Goal: Task Accomplishment & Management: Complete application form

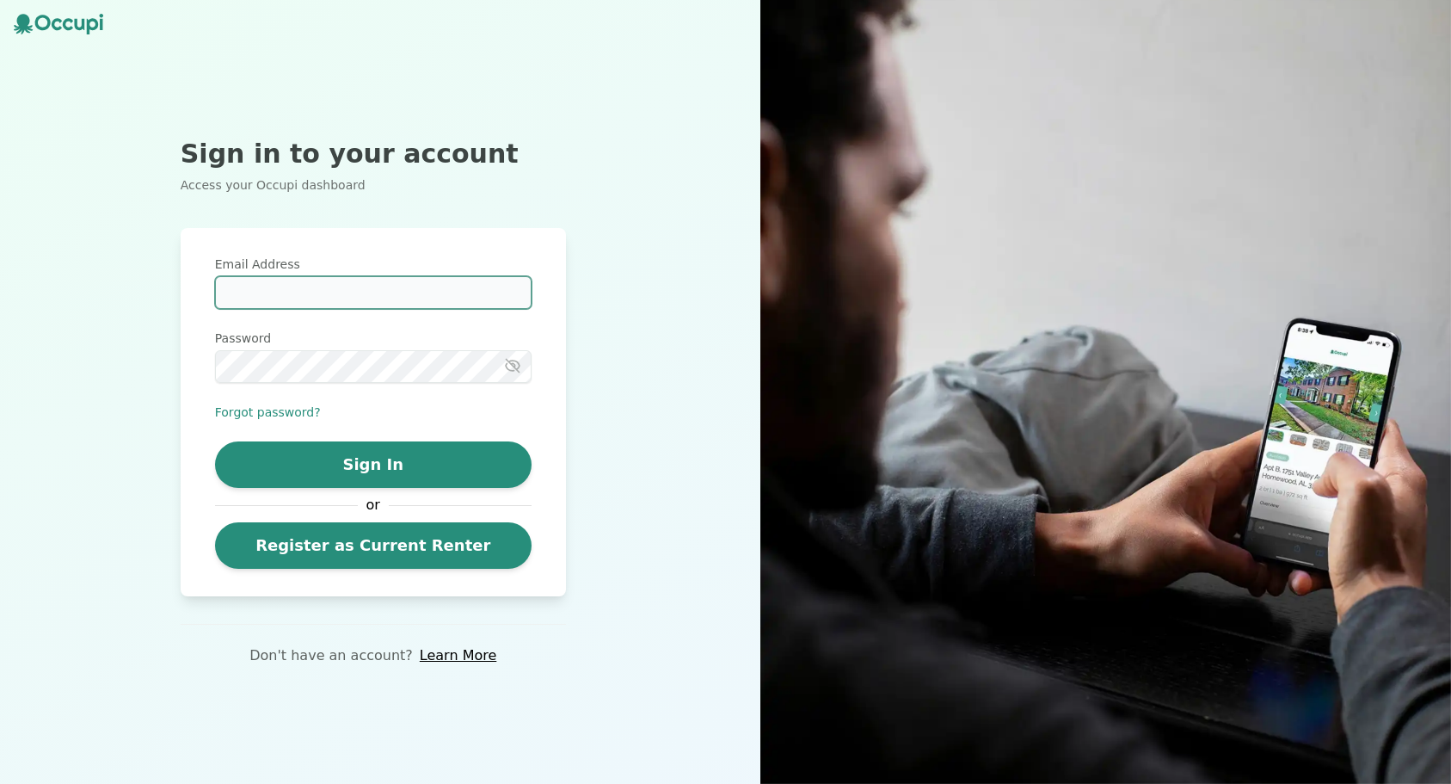
click at [278, 304] on input "Email Address" at bounding box center [373, 292] width 317 height 33
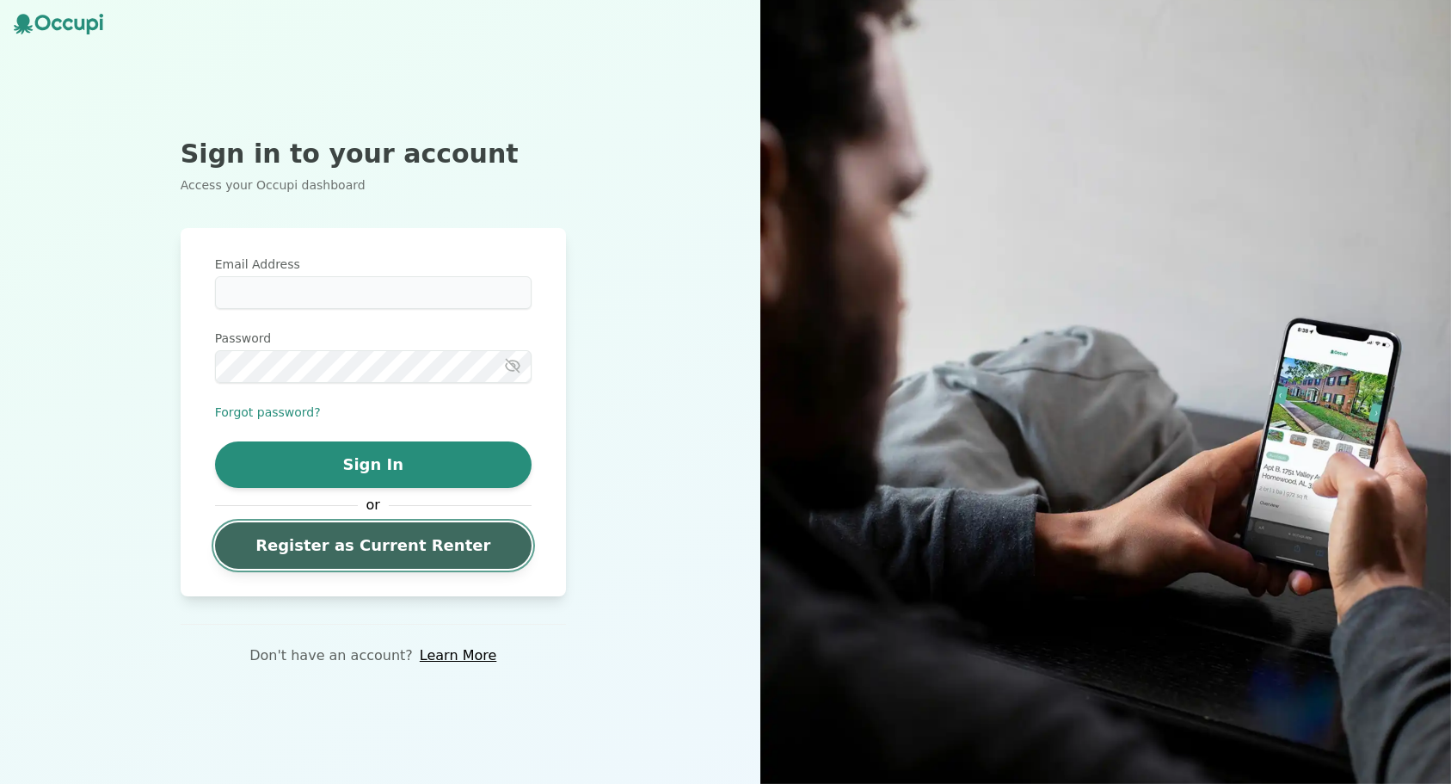
click at [356, 540] on link "Register as Current Renter" at bounding box center [373, 545] width 317 height 46
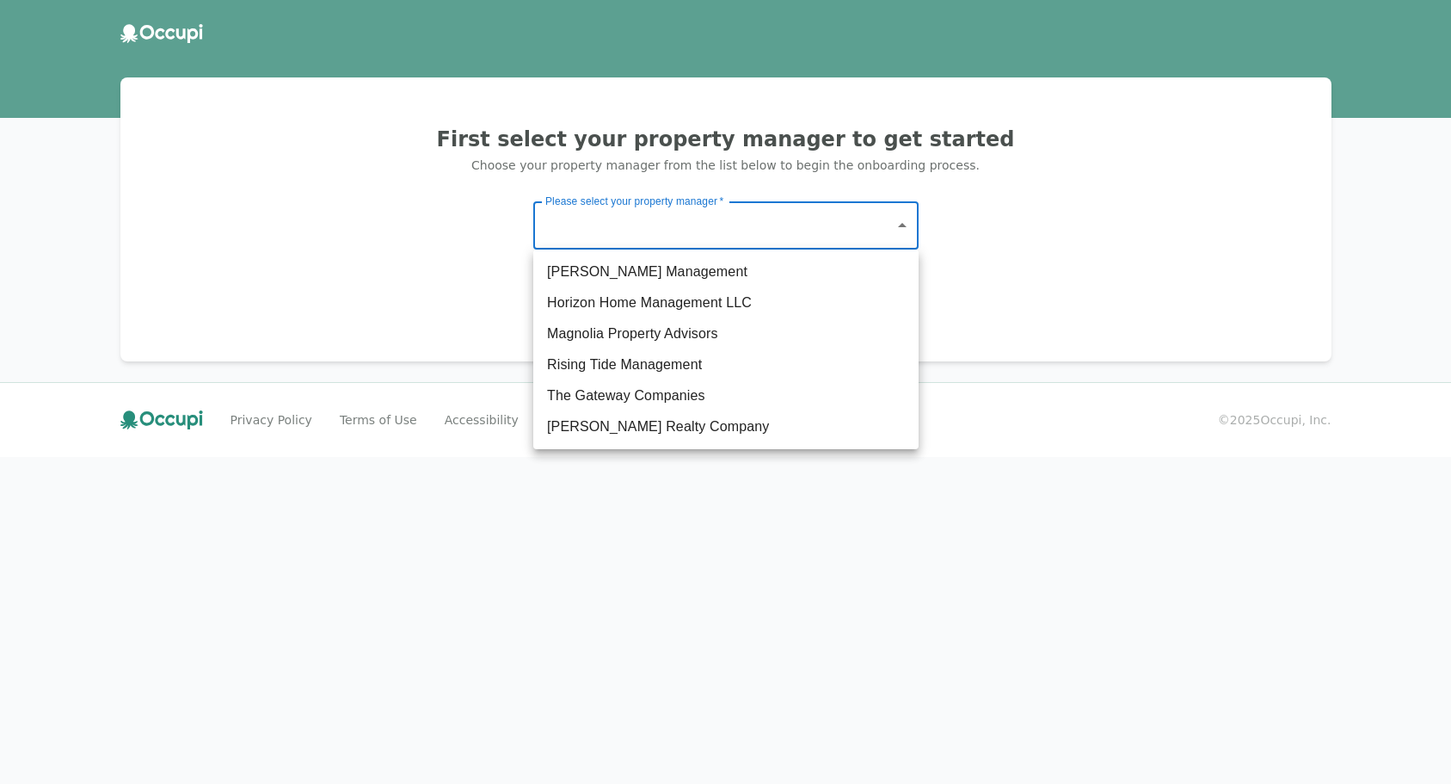
click at [689, 235] on body "First select your property manager to get started Choose your property manager …" at bounding box center [725, 392] width 1451 height 784
click at [642, 392] on li "The Gateway Companies" at bounding box center [725, 395] width 385 height 31
type input "**********"
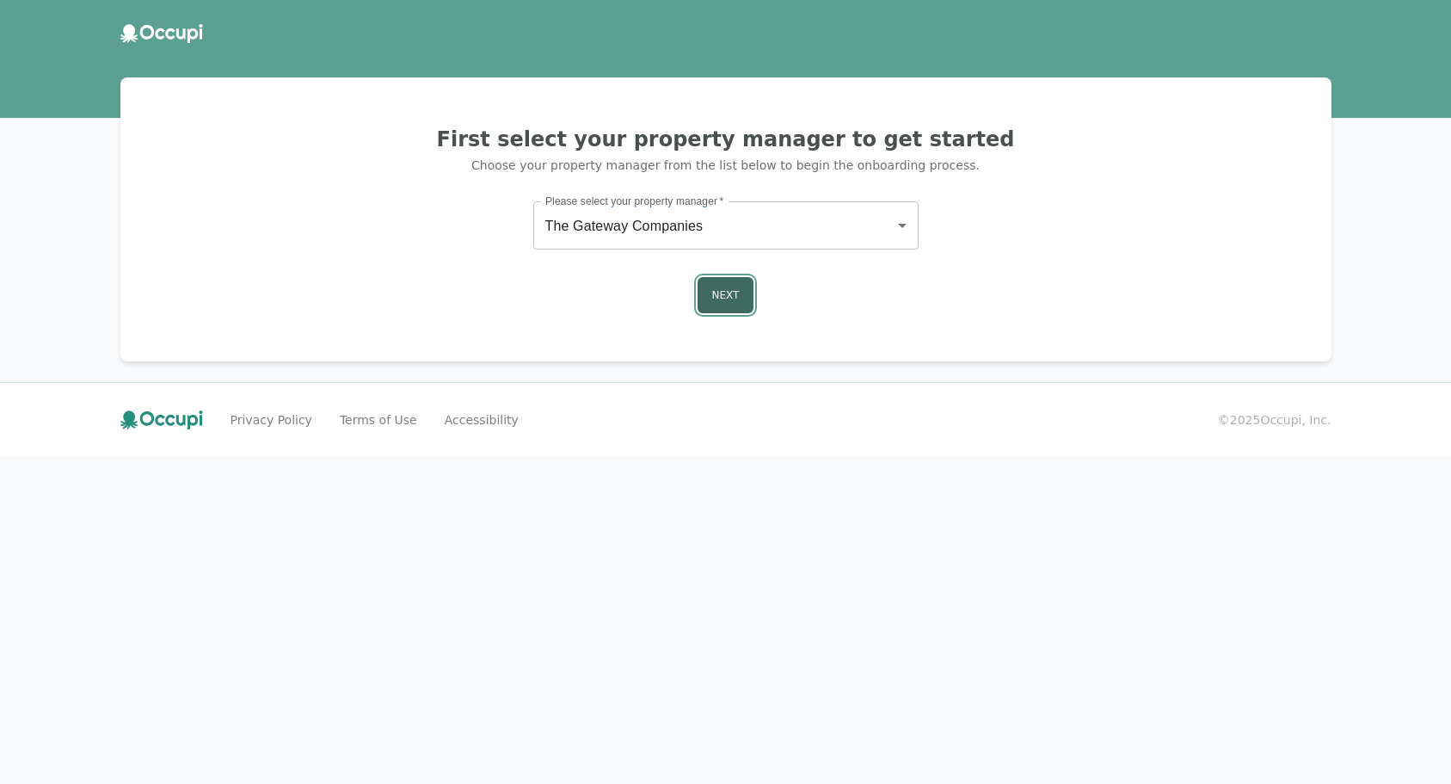
click at [715, 299] on button "Next" at bounding box center [726, 295] width 57 height 36
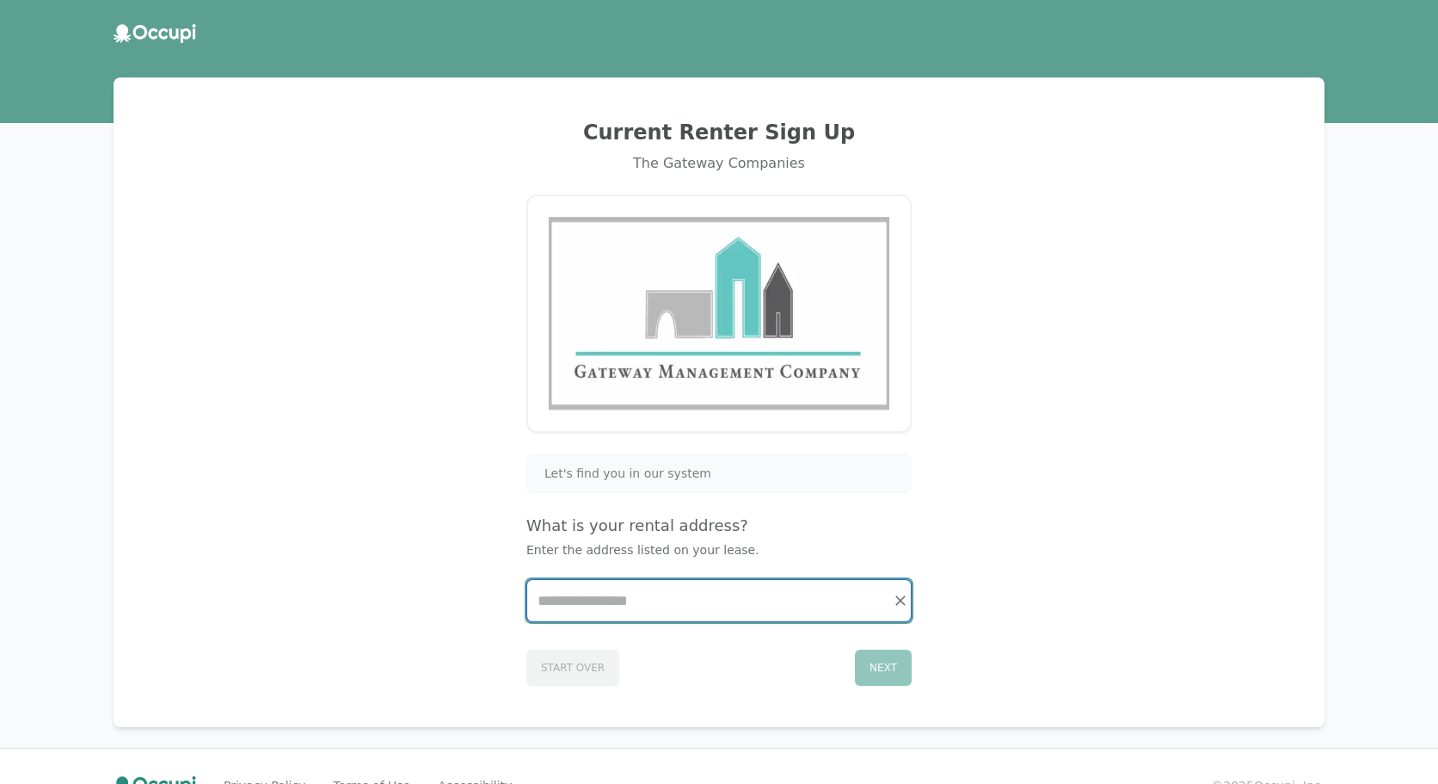
click at [674, 610] on input "Start typing..." at bounding box center [719, 600] width 384 height 41
type input "*"
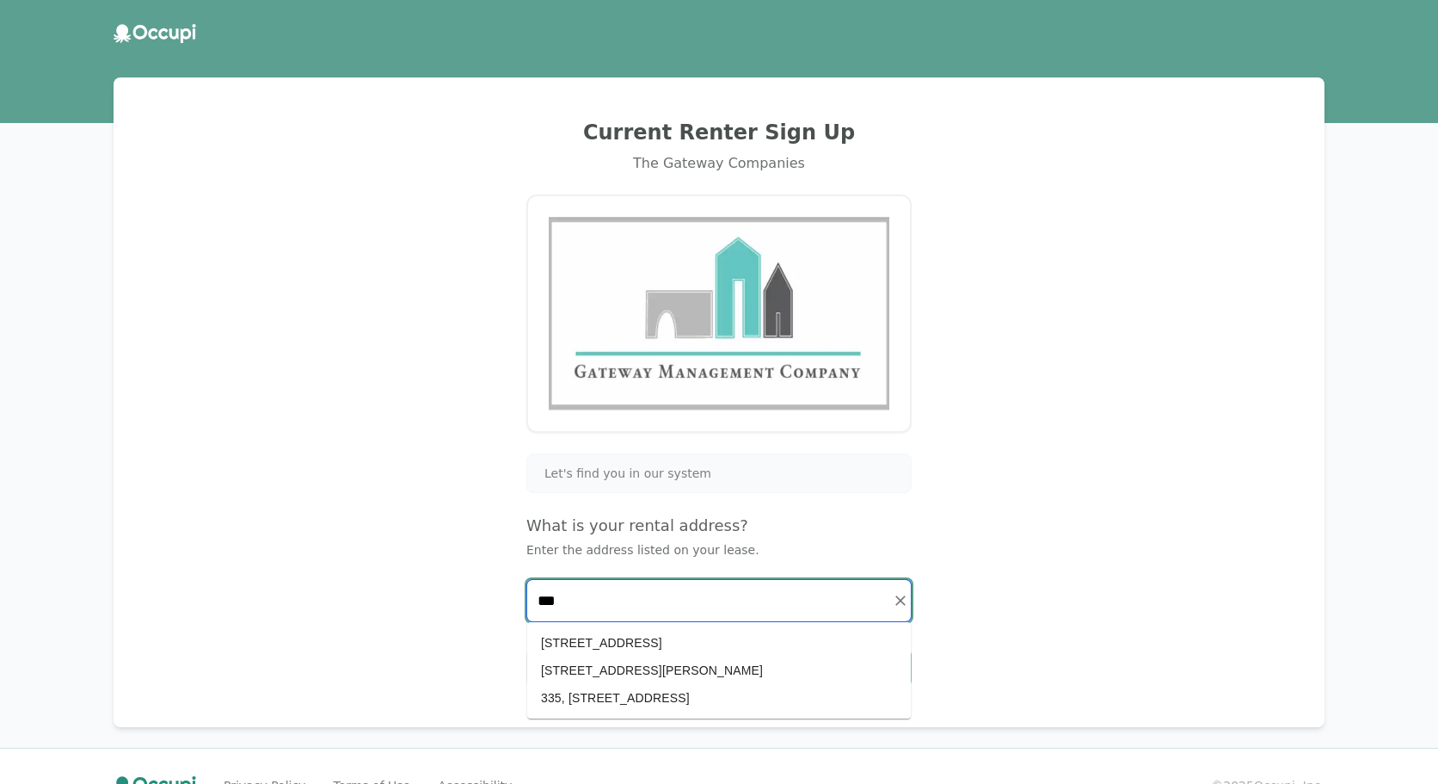
drag, startPoint x: 621, startPoint y: 593, endPoint x: 485, endPoint y: 590, distance: 135.9
click at [499, 590] on div "Current Renter Sign Up The Gateway Companies Let's find you in our system What …" at bounding box center [719, 402] width 1170 height 608
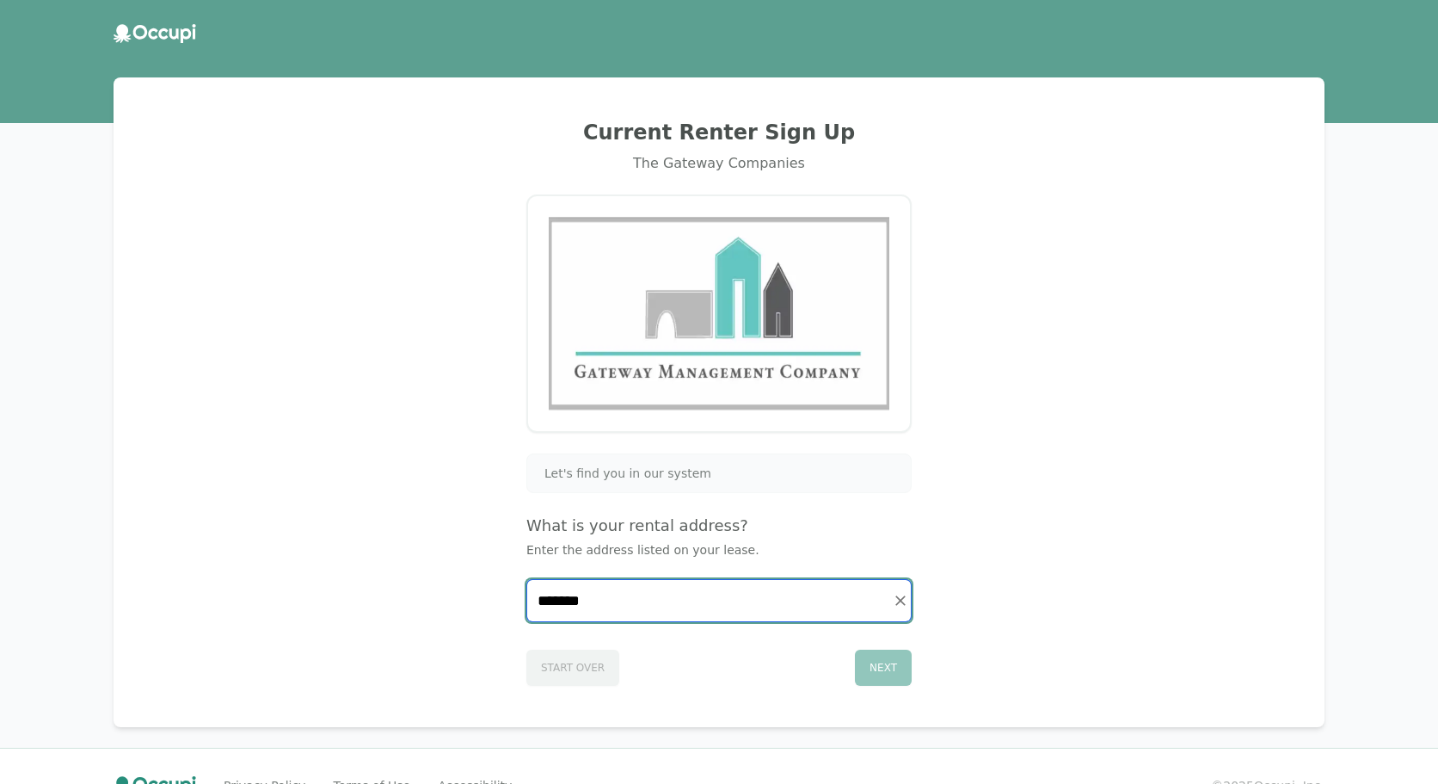
type input "********"
click at [903, 597] on icon "Clear" at bounding box center [901, 600] width 10 height 10
